Goal: Task Accomplishment & Management: Manage account settings

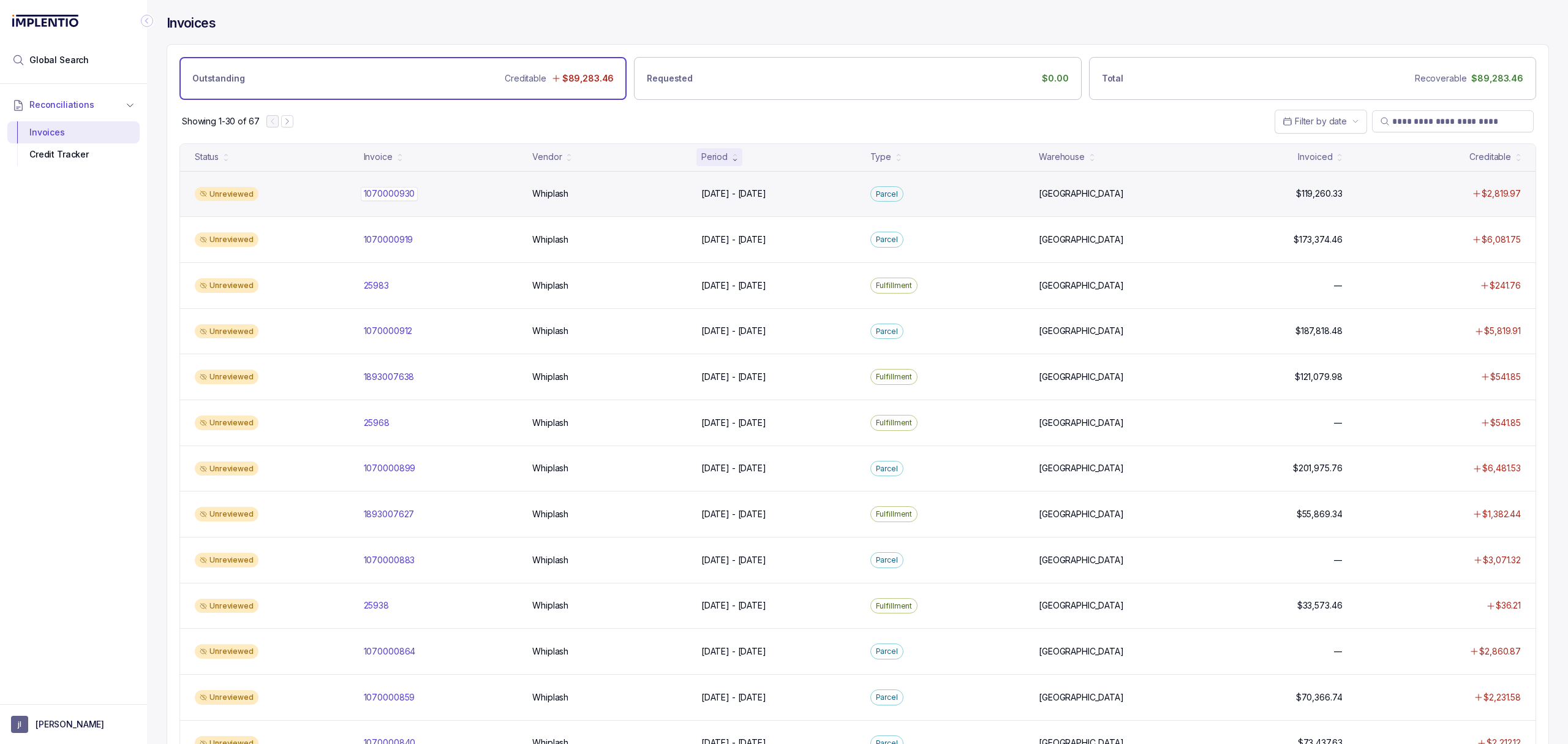
click at [383, 192] on p "1070000930" at bounding box center [389, 194] width 57 height 13
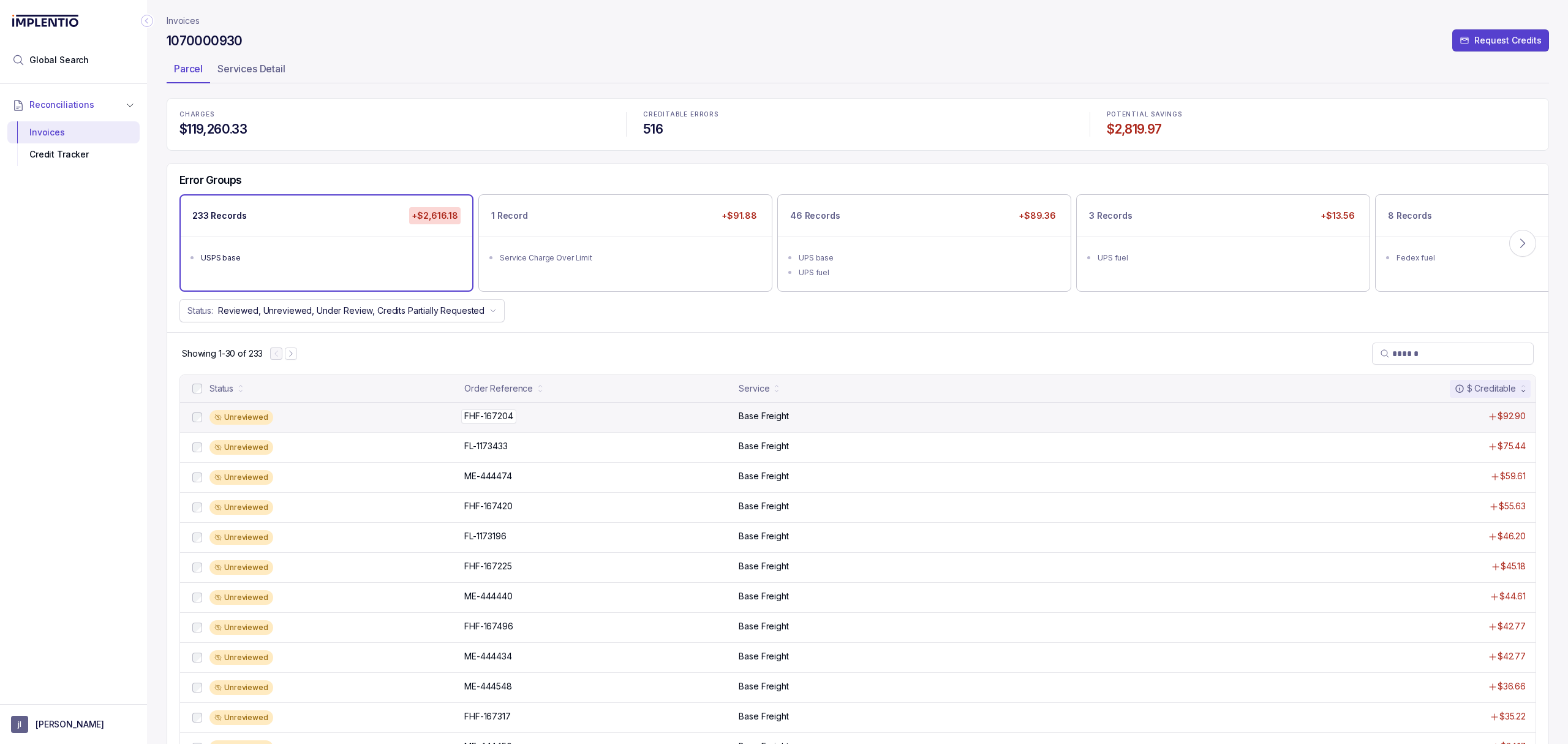
click at [488, 423] on p "FHF-167204" at bounding box center [489, 416] width 55 height 13
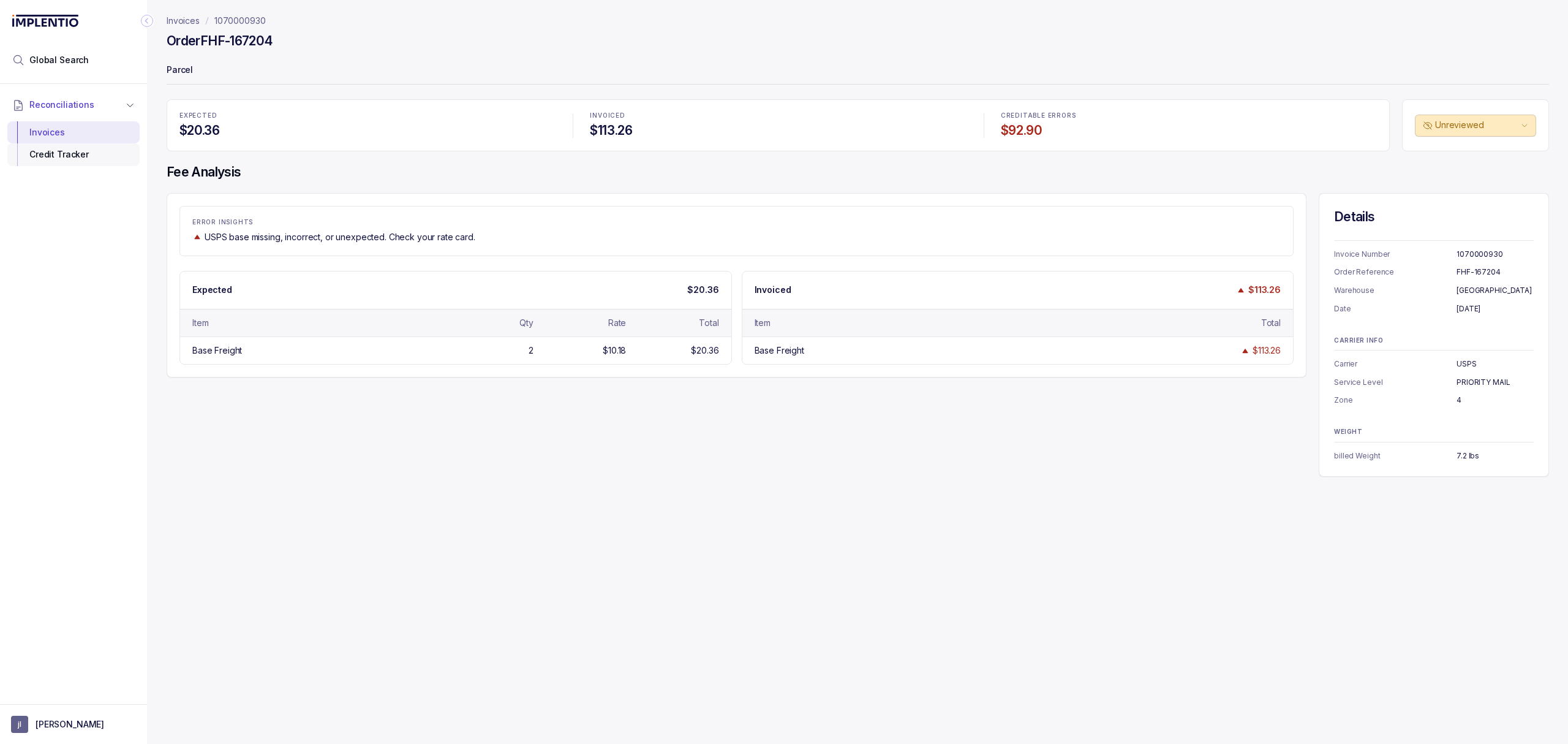
click at [59, 148] on div "Credit Tracker" at bounding box center [73, 155] width 113 height 22
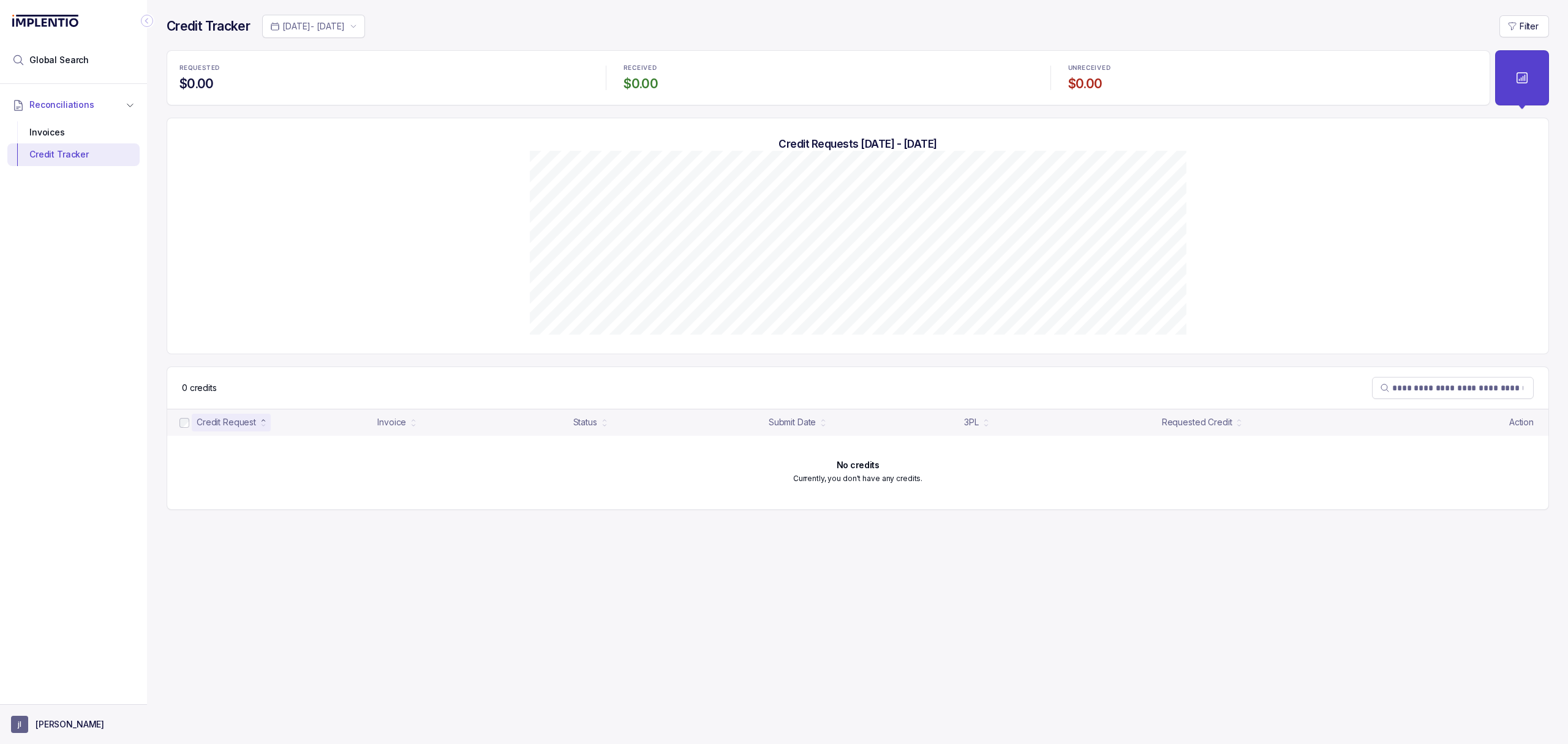
click at [65, 733] on aside "[PERSON_NAME]" at bounding box center [73, 724] width 147 height 40
click at [55, 720] on p "[PERSON_NAME]" at bounding box center [70, 724] width 68 height 13
click at [55, 703] on p "Logout" at bounding box center [81, 697] width 102 height 13
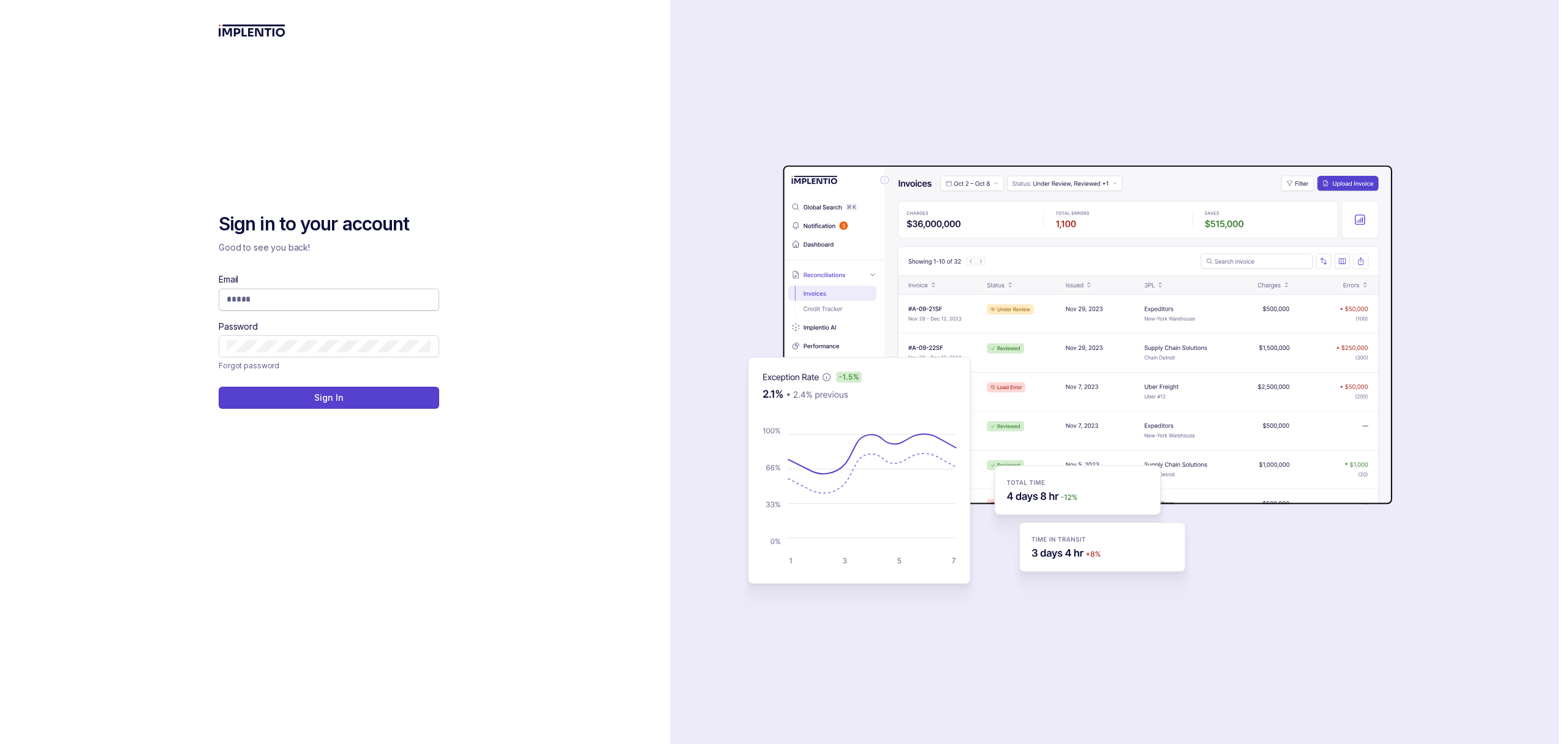
click at [299, 306] on input "Email" at bounding box center [328, 299] width 205 height 13
click at [0, 743] on com-1password-button at bounding box center [0, 744] width 0 height 0
click at [341, 298] on input "*" at bounding box center [324, 299] width 195 height 13
click at [0, 743] on com-1password-button at bounding box center [0, 744] width 0 height 0
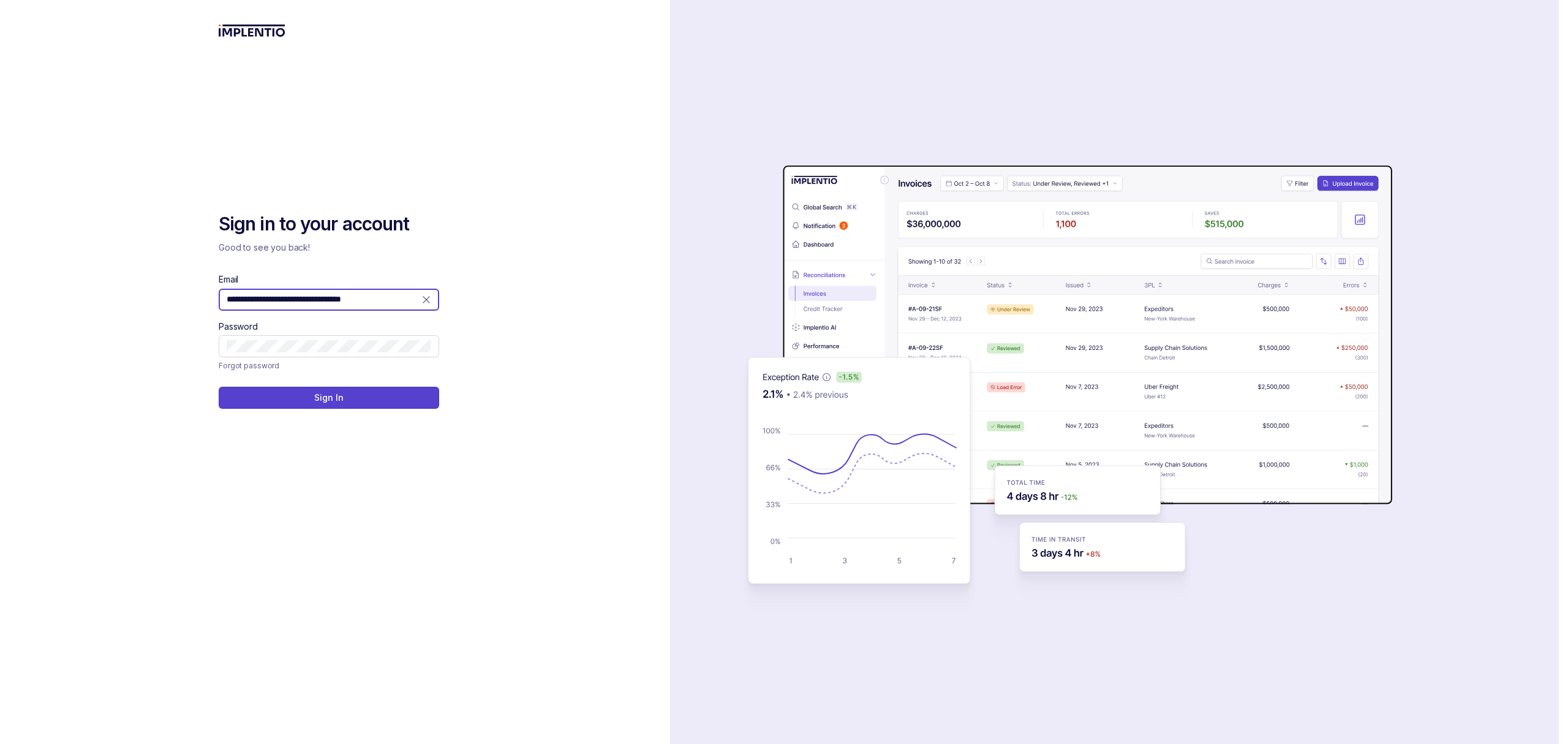
type input "**********"
